Goal: Information Seeking & Learning: Check status

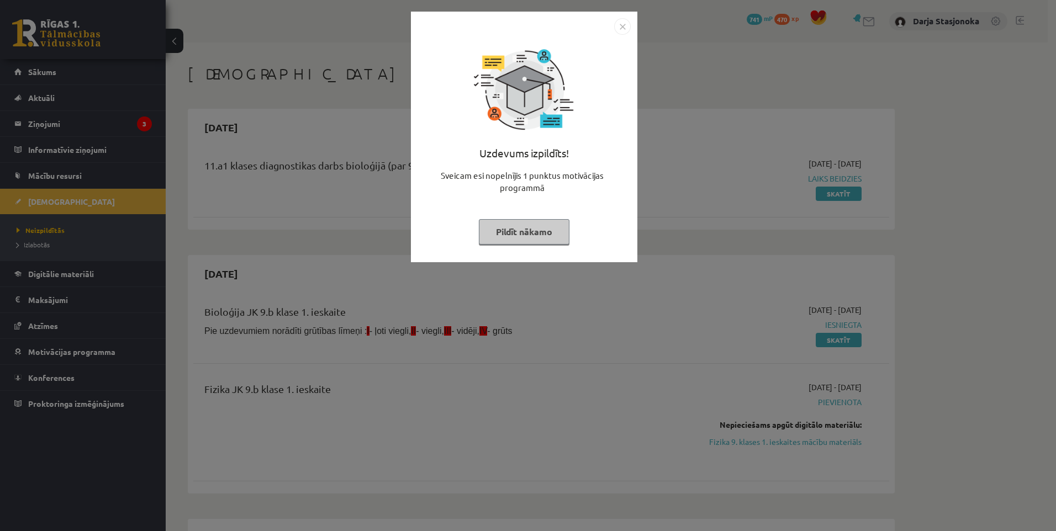
click at [522, 230] on button "Pildīt nākamo" at bounding box center [524, 231] width 91 height 25
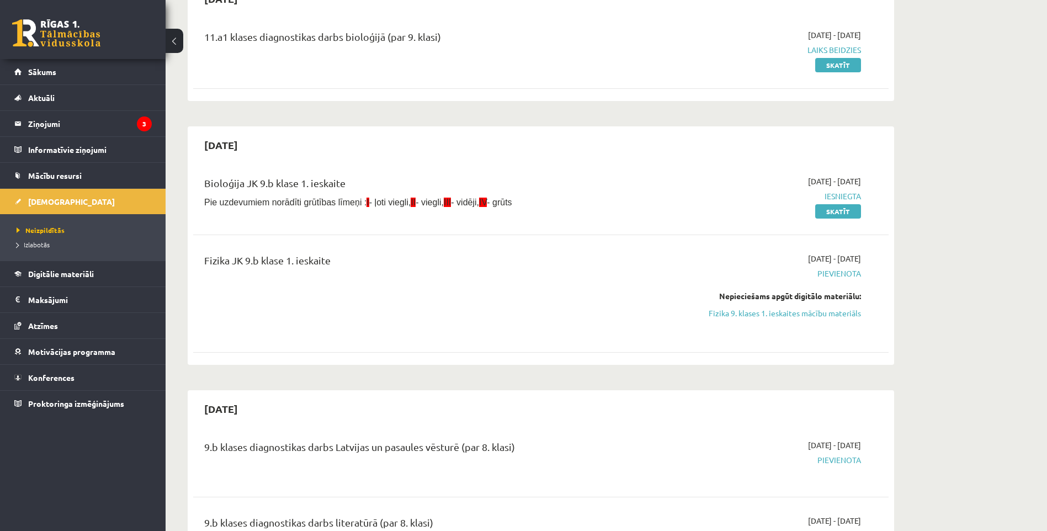
scroll to position [110, 0]
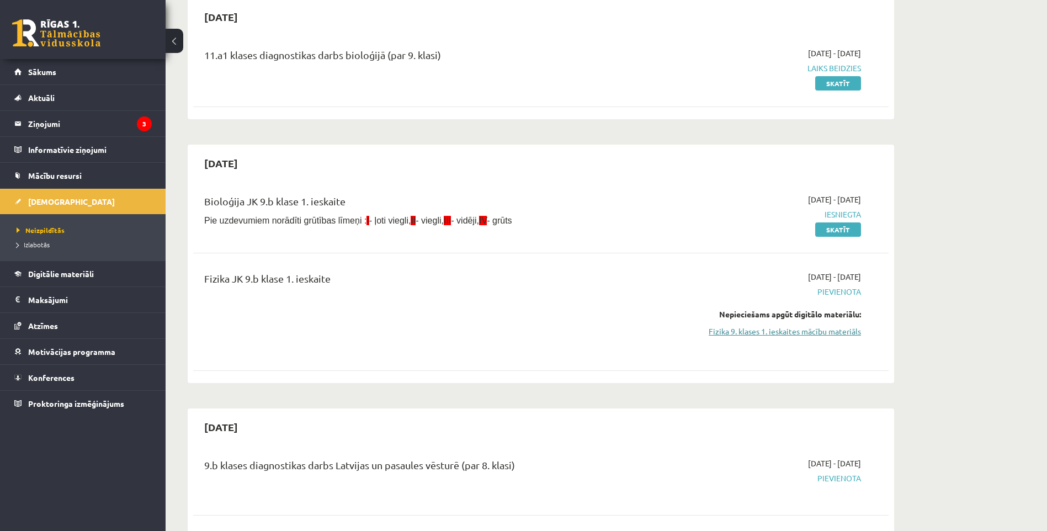
click at [794, 330] on link "Fizika 9. klases 1. ieskaites mācību materiāls" at bounding box center [757, 332] width 208 height 12
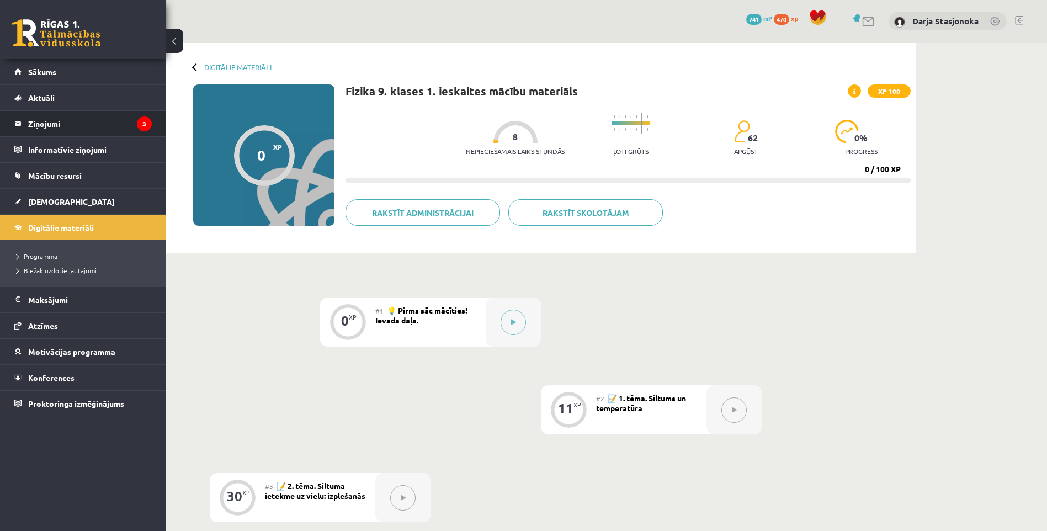
click at [40, 121] on legend "Ziņojumi 3" at bounding box center [90, 123] width 124 height 25
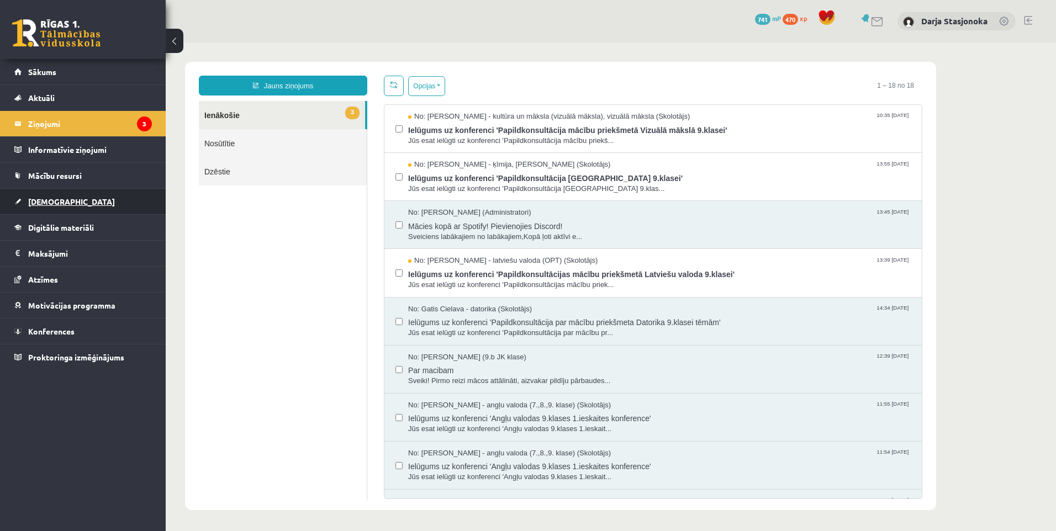
click at [49, 200] on span "[DEMOGRAPHIC_DATA]" at bounding box center [71, 202] width 87 height 10
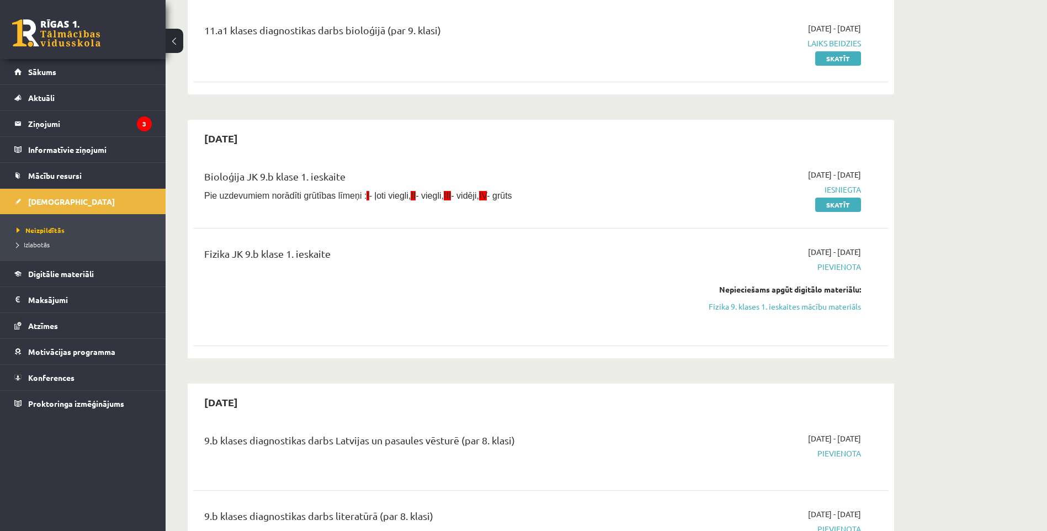
scroll to position [166, 0]
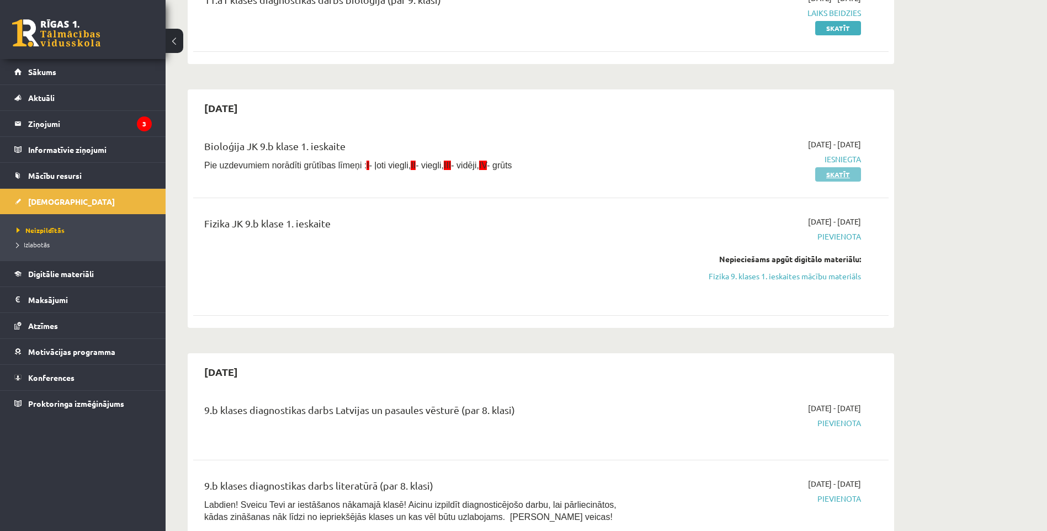
click at [838, 173] on link "Skatīt" at bounding box center [838, 174] width 46 height 14
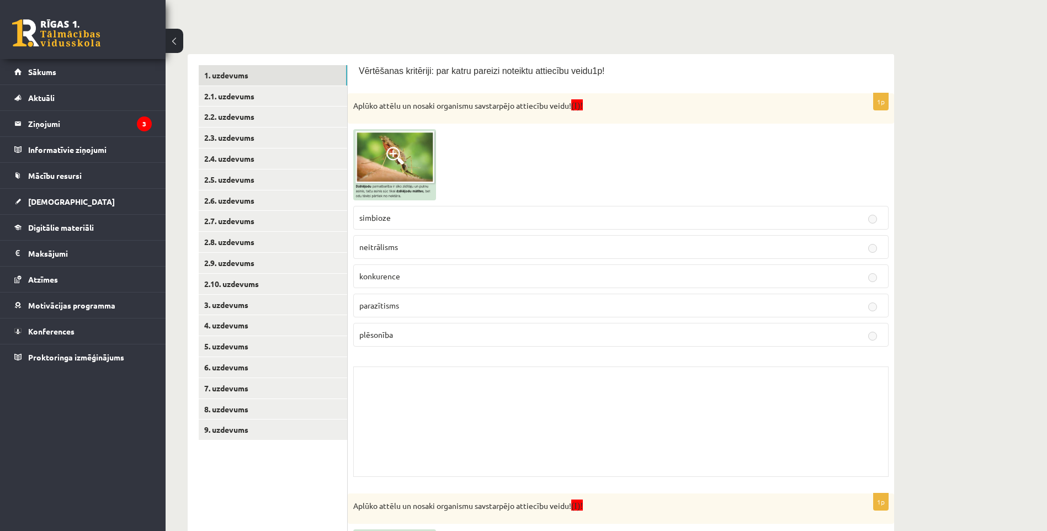
scroll to position [147, 0]
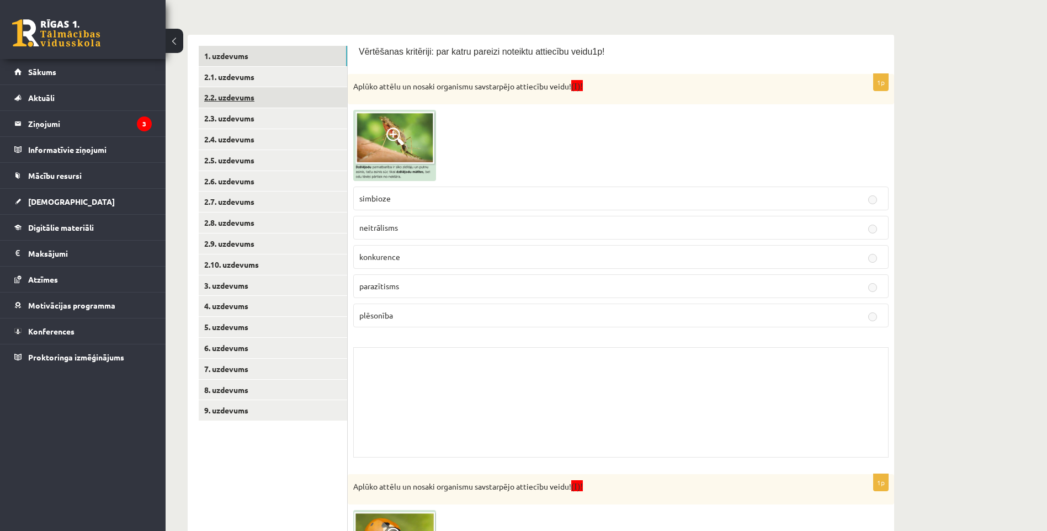
click at [222, 93] on link "2.2. uzdevums" at bounding box center [273, 97] width 149 height 20
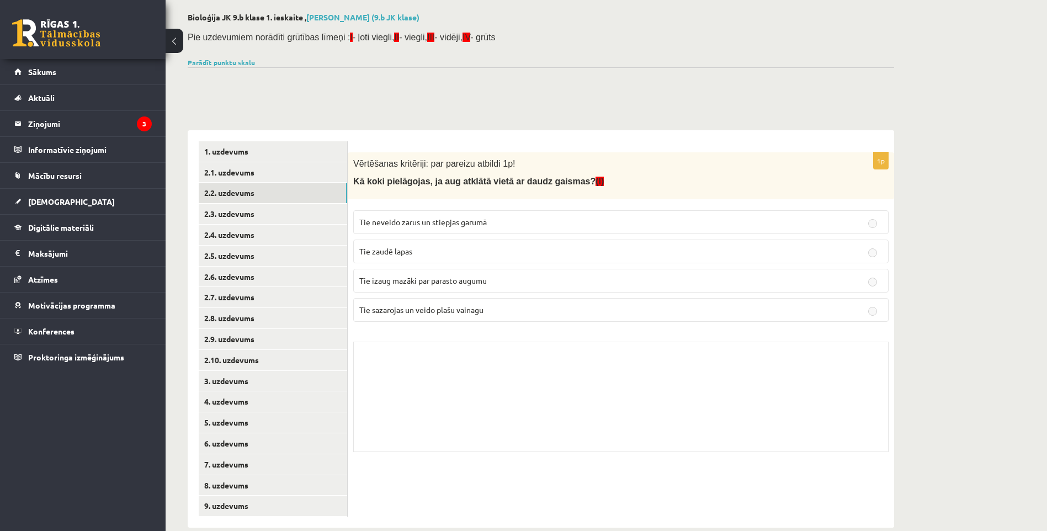
scroll to position [71, 0]
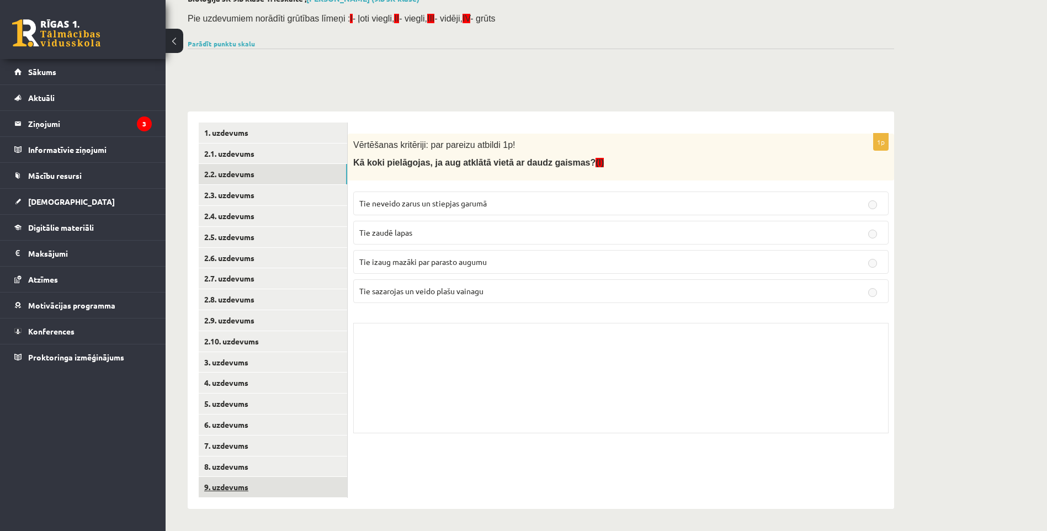
click at [224, 487] on link "9. uzdevums" at bounding box center [273, 487] width 149 height 20
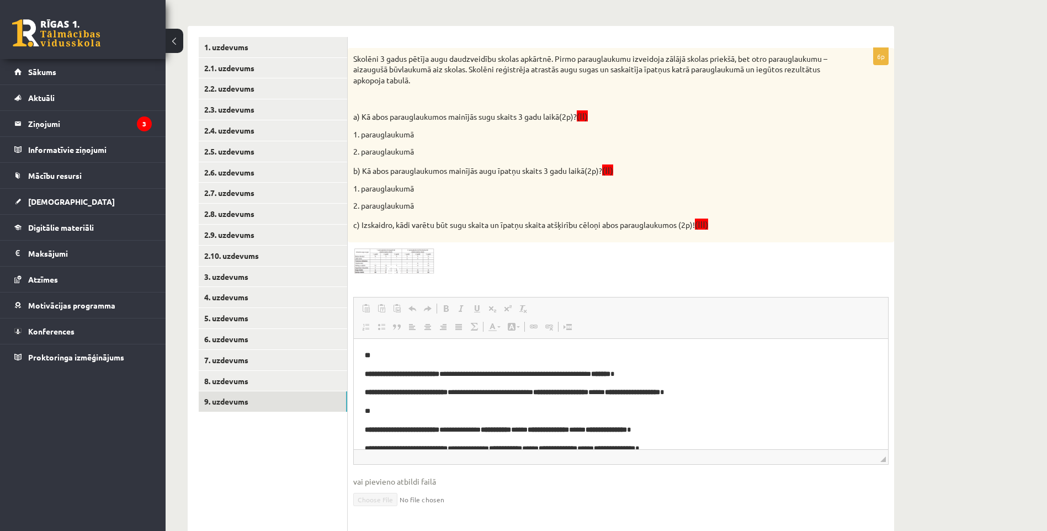
scroll to position [36, 0]
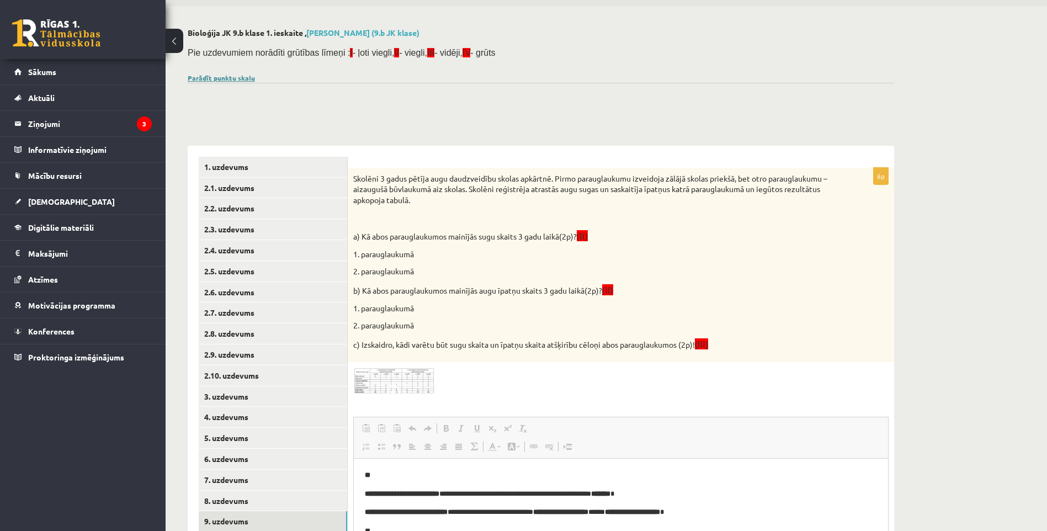
click at [209, 76] on link "Parādīt punktu skalu" at bounding box center [221, 77] width 67 height 9
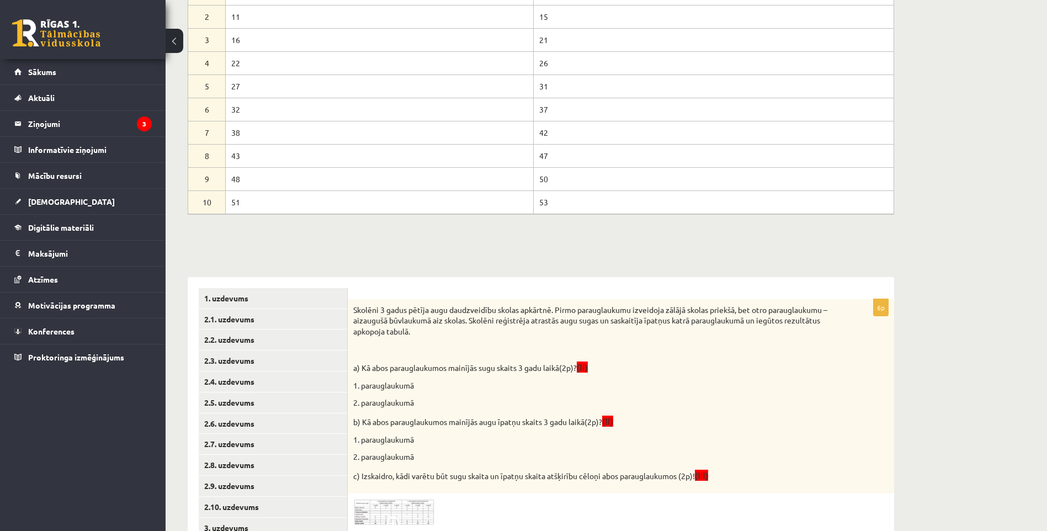
scroll to position [0, 0]
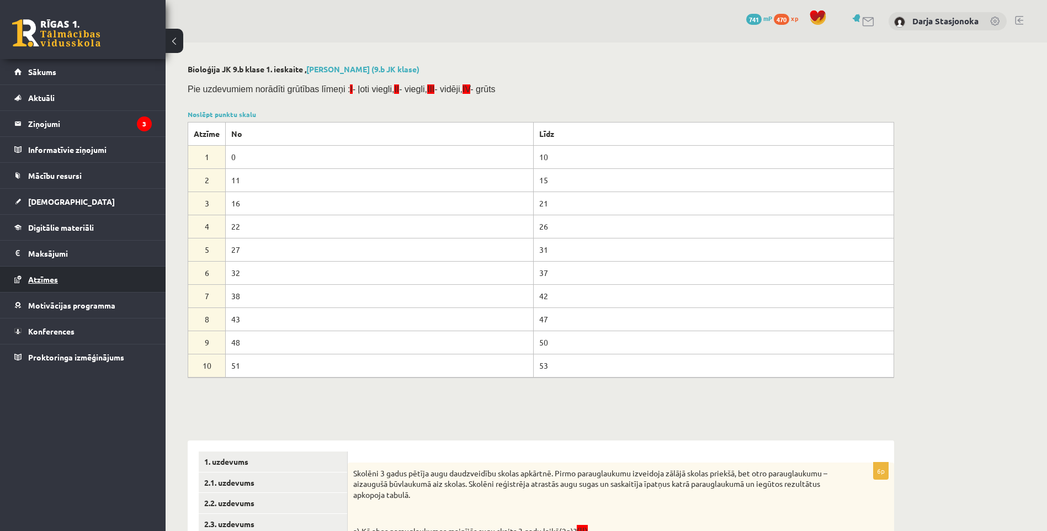
click at [47, 278] on span "Atzīmes" at bounding box center [43, 279] width 30 height 10
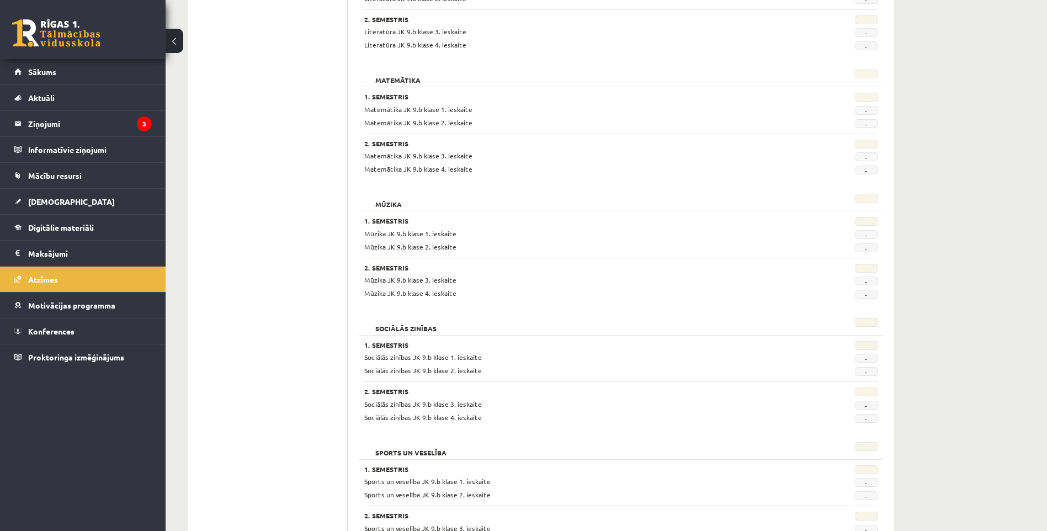
scroll to position [1581, 0]
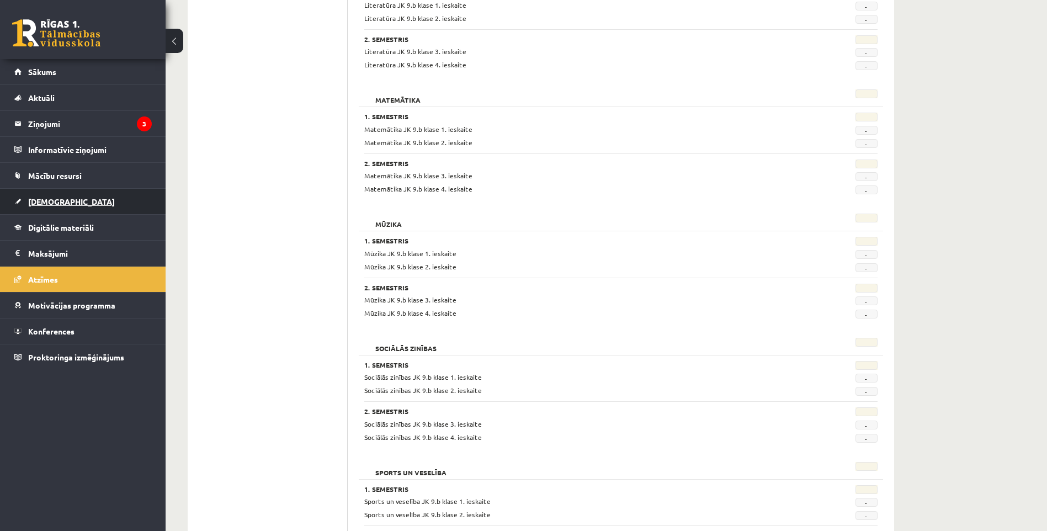
click at [43, 201] on span "[DEMOGRAPHIC_DATA]" at bounding box center [71, 202] width 87 height 10
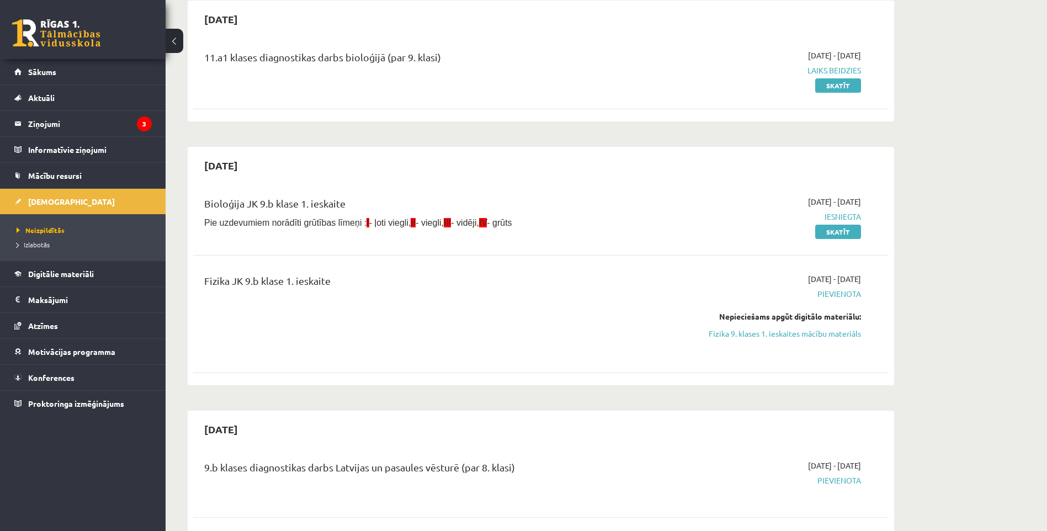
scroll to position [91, 0]
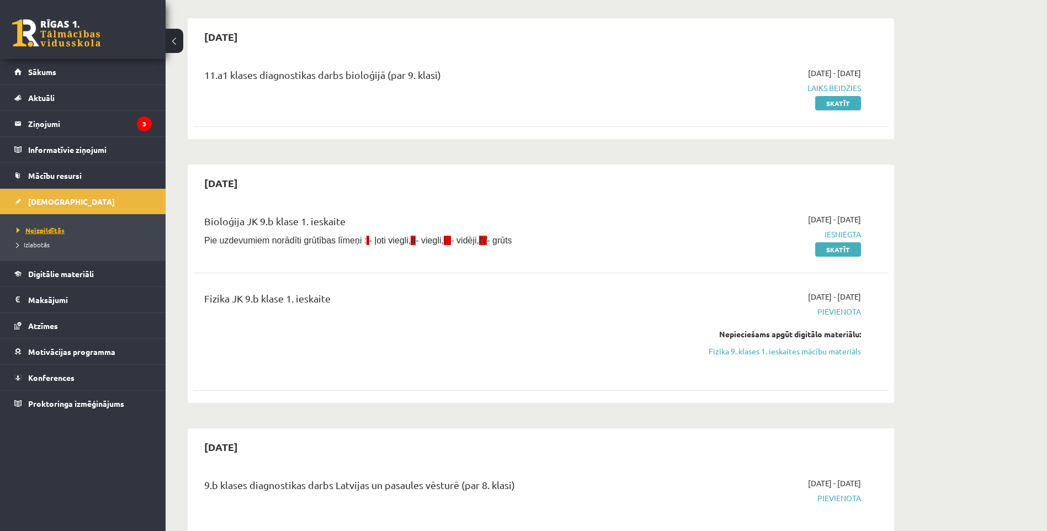
click at [50, 229] on span "Neizpildītās" at bounding box center [41, 230] width 48 height 9
click at [34, 124] on legend "Ziņojumi 3" at bounding box center [90, 123] width 124 height 25
